Goal: Book appointment/travel/reservation

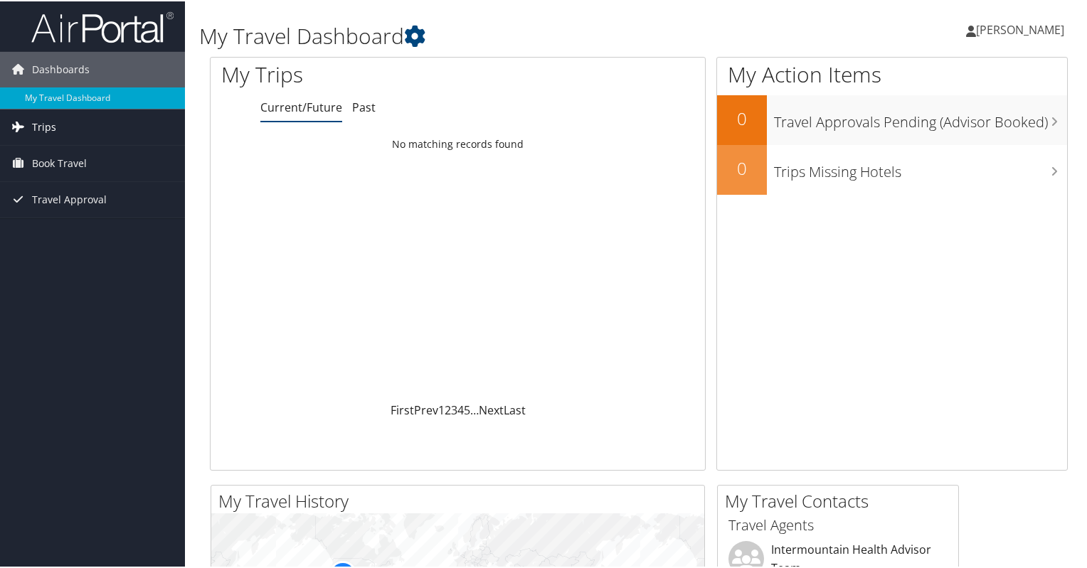
click at [97, 126] on link "Trips" at bounding box center [92, 126] width 185 height 36
click at [54, 223] on span "Book Travel" at bounding box center [59, 226] width 55 height 36
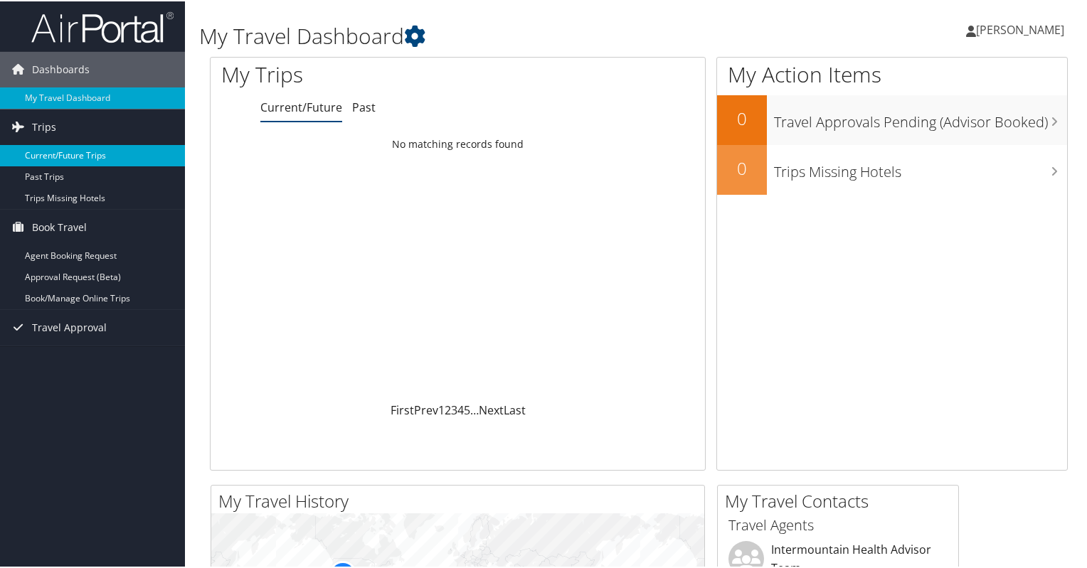
click at [76, 153] on link "Current/Future Trips" at bounding box center [92, 154] width 185 height 21
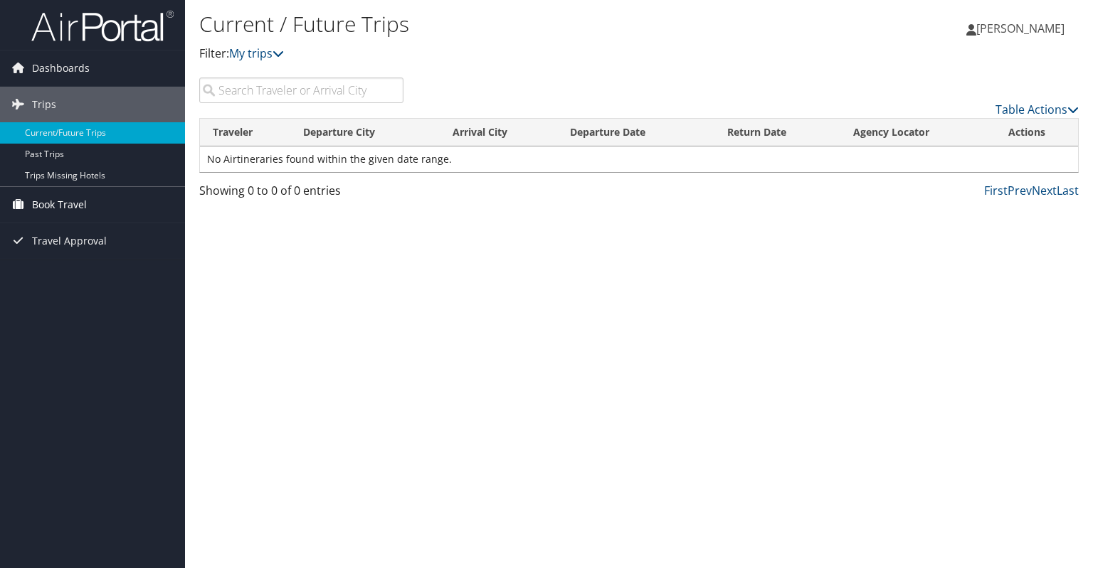
click at [102, 201] on link "Book Travel" at bounding box center [92, 205] width 185 height 36
click at [80, 287] on span "Travel Approval" at bounding box center [69, 305] width 75 height 36
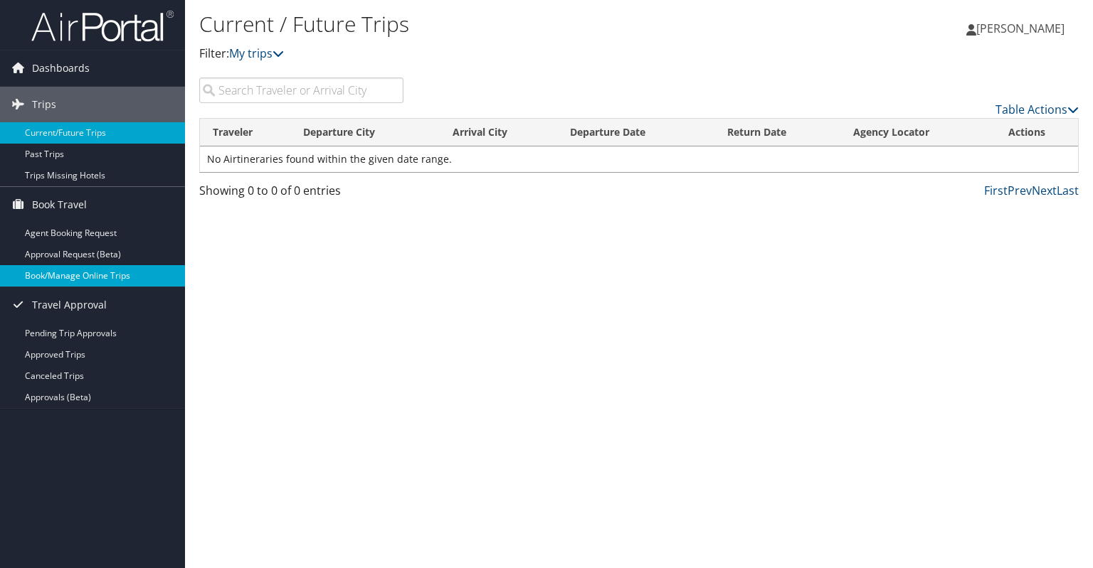
click at [82, 276] on link "Book/Manage Online Trips" at bounding box center [92, 275] width 185 height 21
click at [97, 273] on link "Book/Manage Online Trips" at bounding box center [92, 275] width 185 height 21
